Goal: Transaction & Acquisition: Download file/media

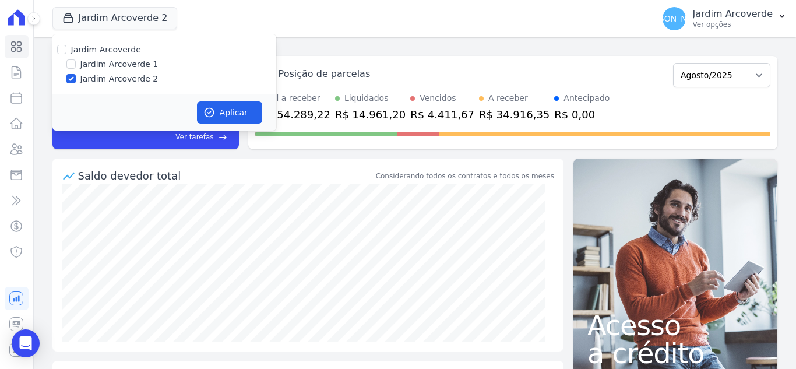
click at [94, 63] on label "Jardim Arcoverde 1" at bounding box center [119, 64] width 78 height 12
click at [76, 63] on input "Jardim Arcoverde 1" at bounding box center [70, 63] width 9 height 9
checkbox input "true"
click at [226, 119] on button "Aplicar" at bounding box center [229, 112] width 65 height 22
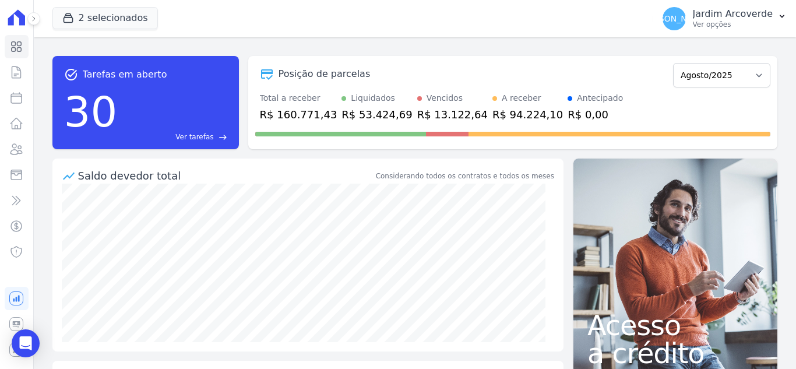
click at [727, 31] on button "JA Jardim Arcoverde Ver opções" at bounding box center [724, 18] width 143 height 33
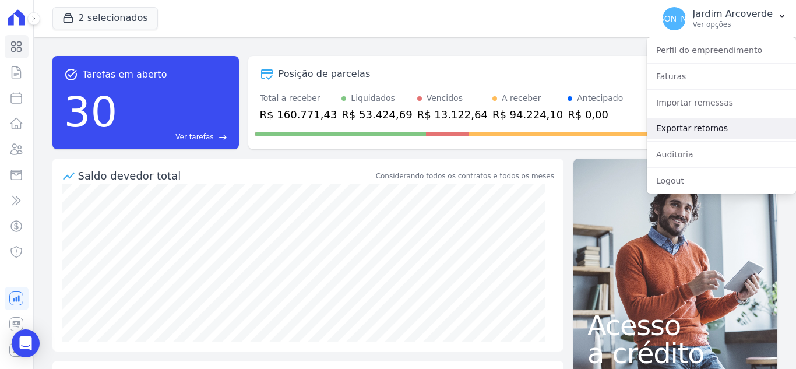
click at [768, 135] on link "Exportar retornos" at bounding box center [720, 128] width 149 height 21
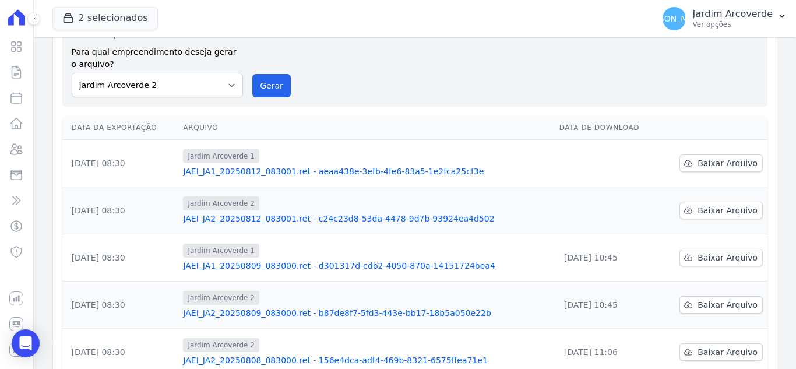
scroll to position [58, 0]
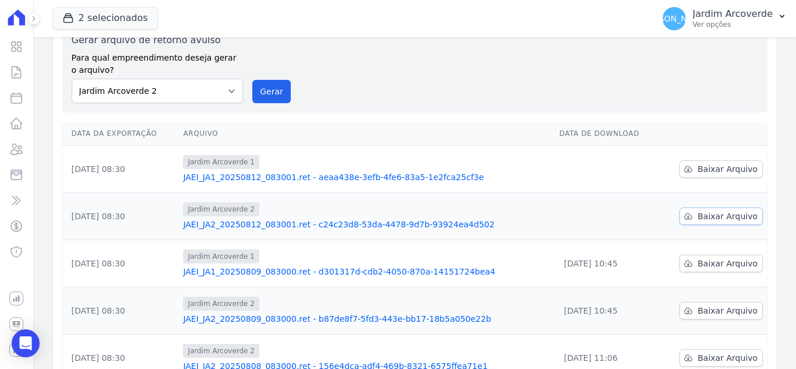
click at [713, 217] on span "Baixar Arquivo" at bounding box center [727, 216] width 60 height 12
click at [732, 169] on span "Baixar Arquivo" at bounding box center [727, 169] width 60 height 12
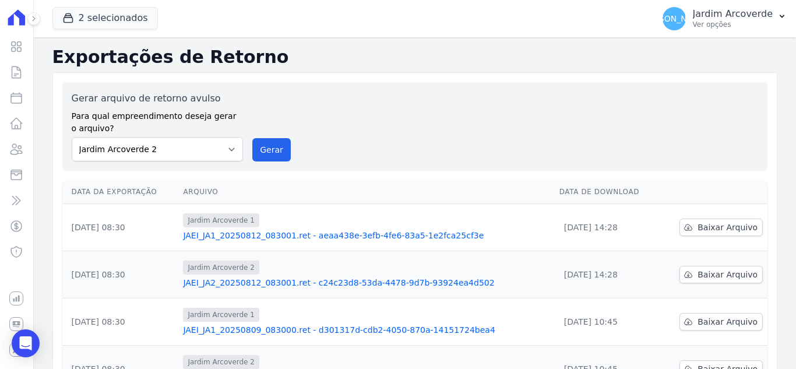
click at [720, 183] on th at bounding box center [713, 192] width 108 height 24
click at [711, 275] on span "Baixar Arquivo" at bounding box center [727, 274] width 60 height 12
